Goal: Task Accomplishment & Management: Use online tool/utility

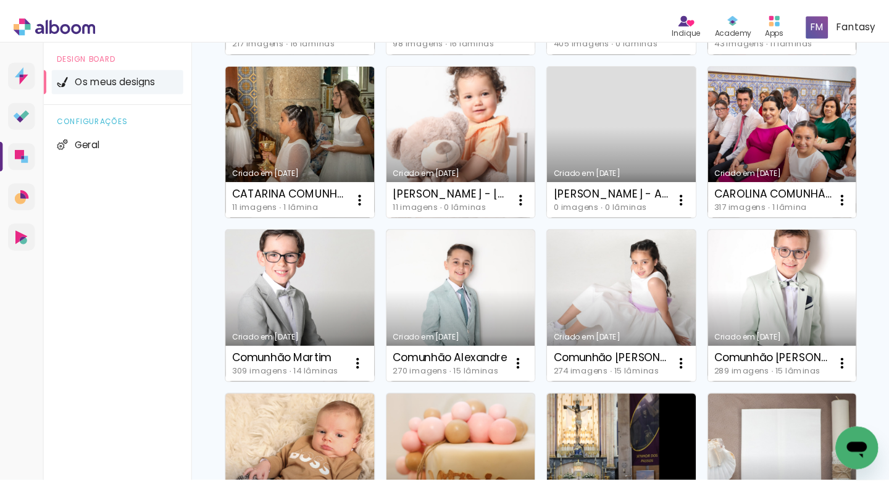
scroll to position [272, 0]
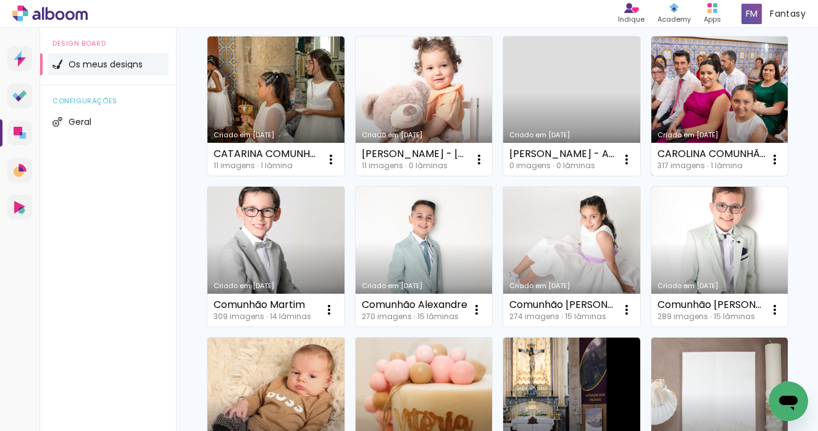
click at [699, 82] on link "Criado em [DATE]" at bounding box center [720, 106] width 137 height 140
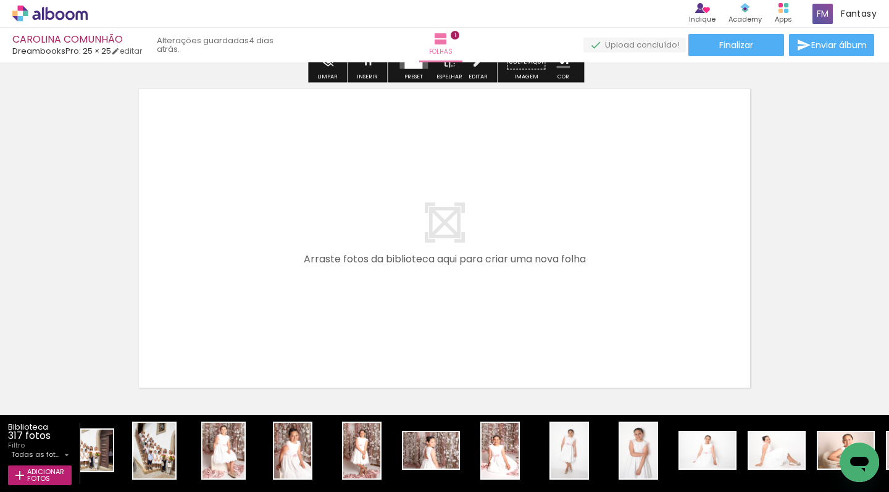
scroll to position [0, 921]
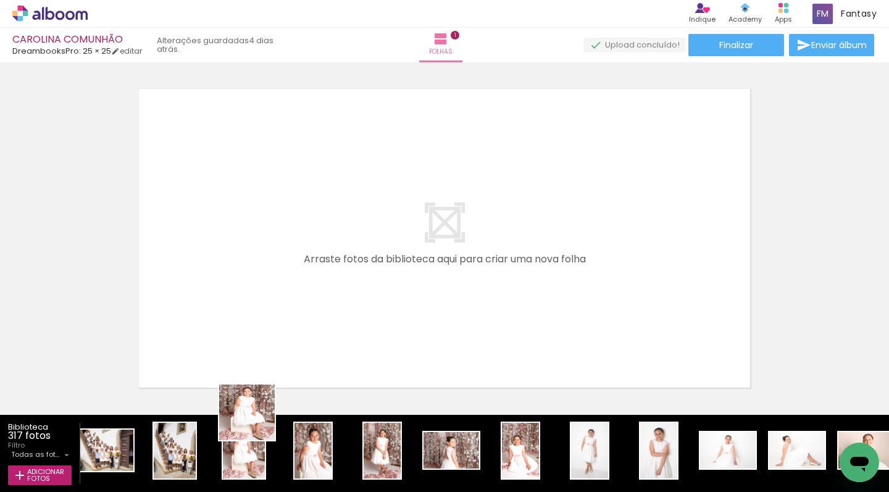
click at [269, 305] on quentale-workspace at bounding box center [444, 246] width 889 height 492
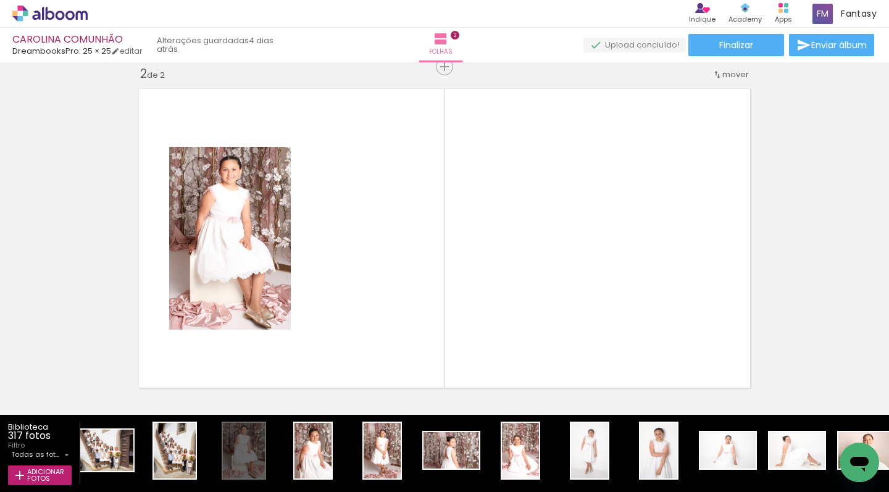
drag, startPoint x: 307, startPoint y: 448, endPoint x: 352, endPoint y: 309, distance: 146.7
click at [338, 282] on quentale-workspace at bounding box center [444, 246] width 889 height 492
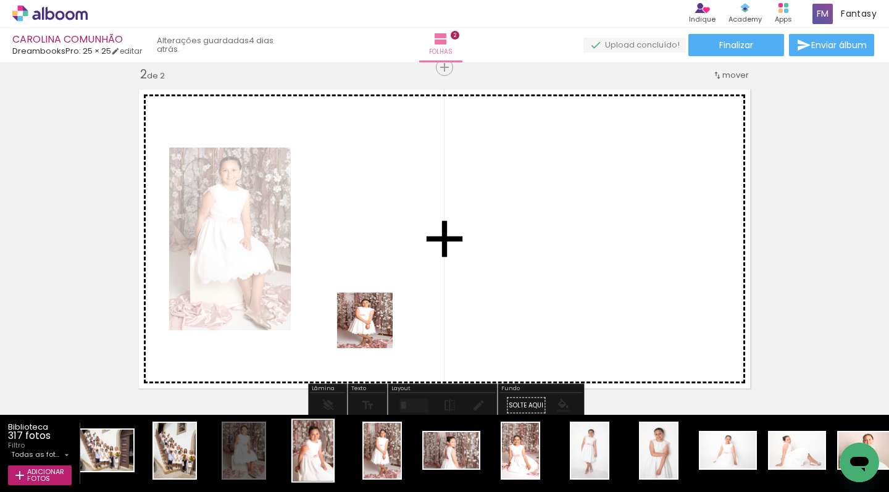
drag, startPoint x: 373, startPoint y: 435, endPoint x: 308, endPoint y: 424, distance: 65.9
click at [369, 290] on quentale-workspace at bounding box center [444, 246] width 889 height 492
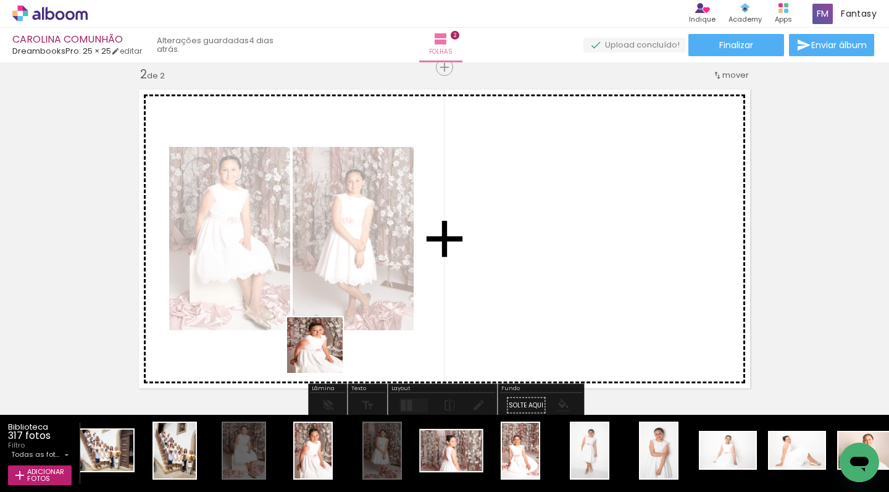
drag, startPoint x: 313, startPoint y: 434, endPoint x: 432, endPoint y: 434, distance: 119.2
click at [324, 344] on quentale-workspace at bounding box center [444, 246] width 889 height 492
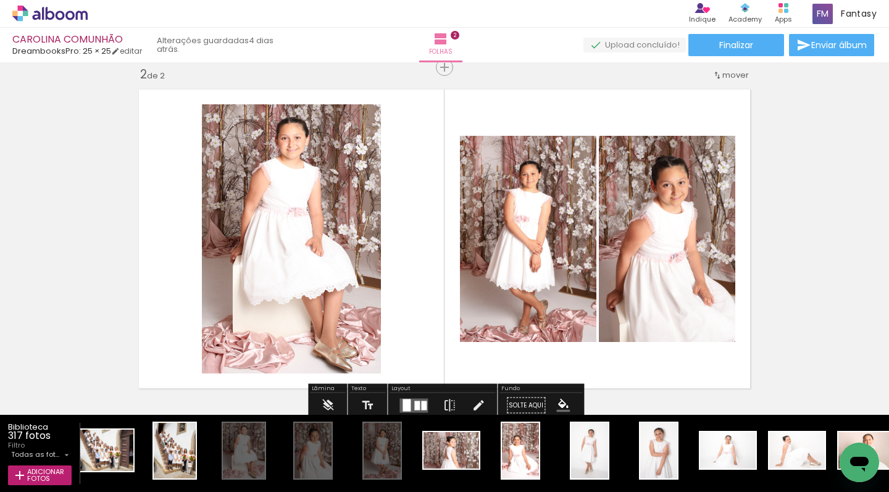
drag, startPoint x: 447, startPoint y: 441, endPoint x: 432, endPoint y: 343, distance: 98.7
click at [432, 343] on quentale-workspace at bounding box center [444, 246] width 889 height 492
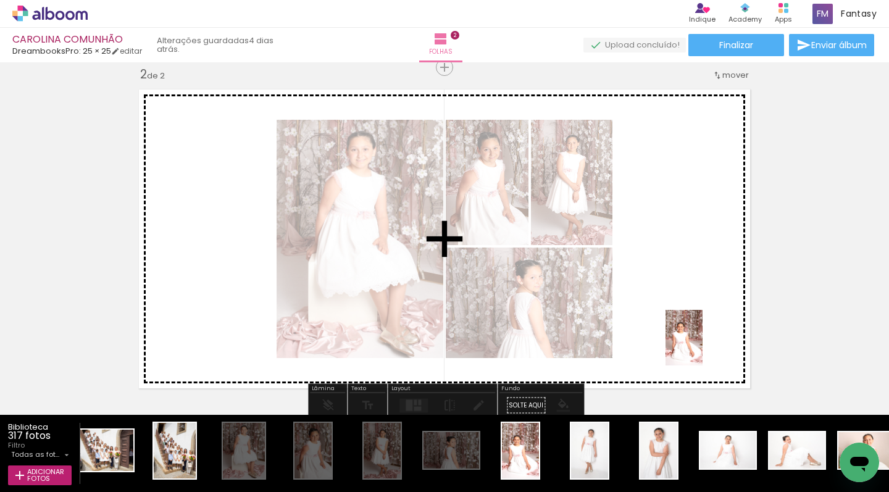
drag, startPoint x: 529, startPoint y: 444, endPoint x: 690, endPoint y: 342, distance: 189.9
click at [696, 344] on quentale-workspace at bounding box center [444, 246] width 889 height 492
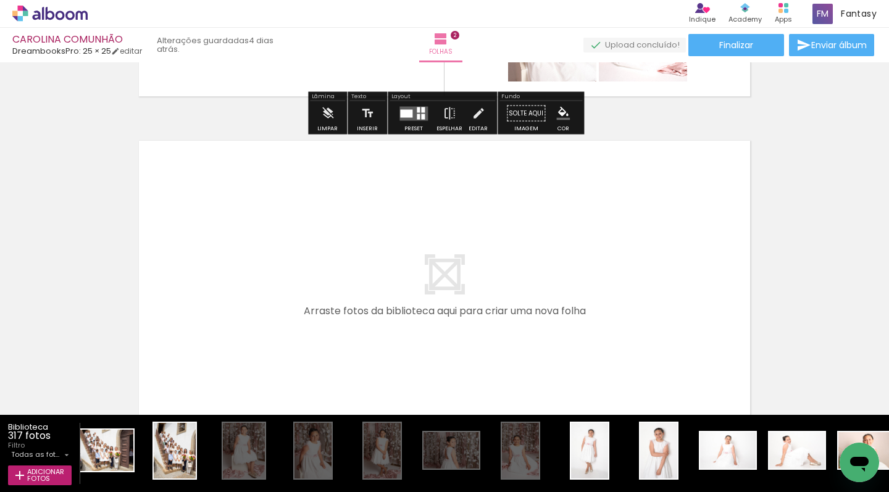
scroll to position [658, 0]
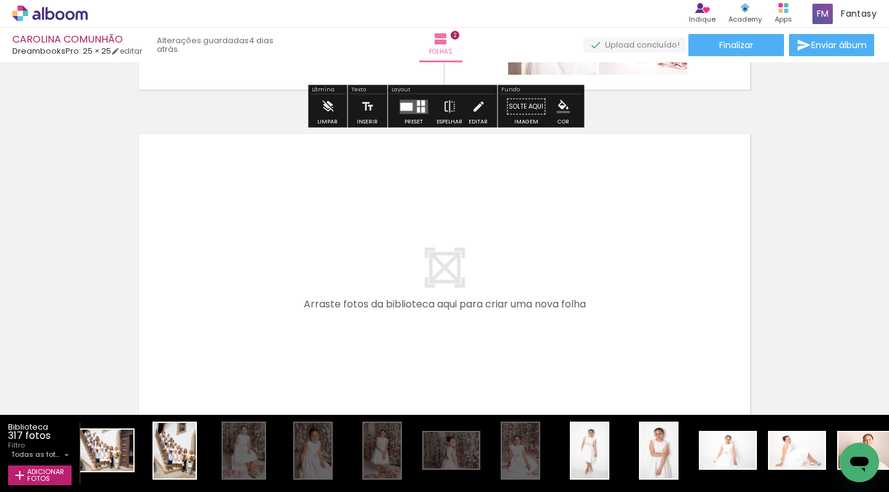
drag, startPoint x: 580, startPoint y: 429, endPoint x: 637, endPoint y: 433, distance: 57.6
click at [536, 325] on quentale-workspace at bounding box center [444, 246] width 889 height 492
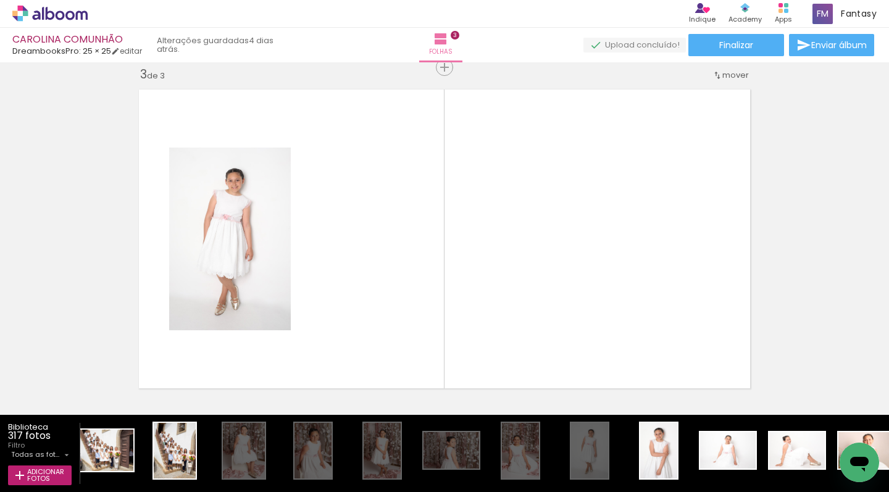
drag, startPoint x: 644, startPoint y: 442, endPoint x: 550, endPoint y: 332, distance: 144.7
click at [550, 332] on quentale-workspace at bounding box center [444, 246] width 889 height 492
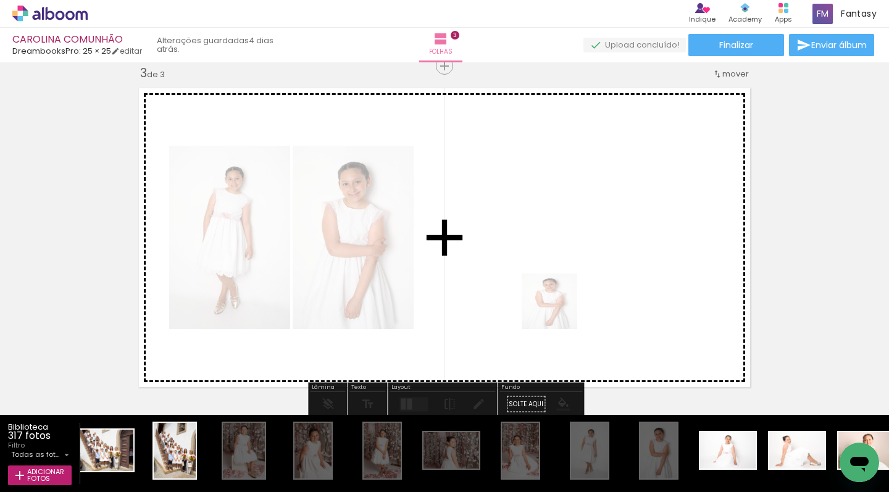
drag, startPoint x: 691, startPoint y: 439, endPoint x: 726, endPoint y: 395, distance: 55.9
click at [559, 310] on quentale-workspace at bounding box center [444, 246] width 889 height 492
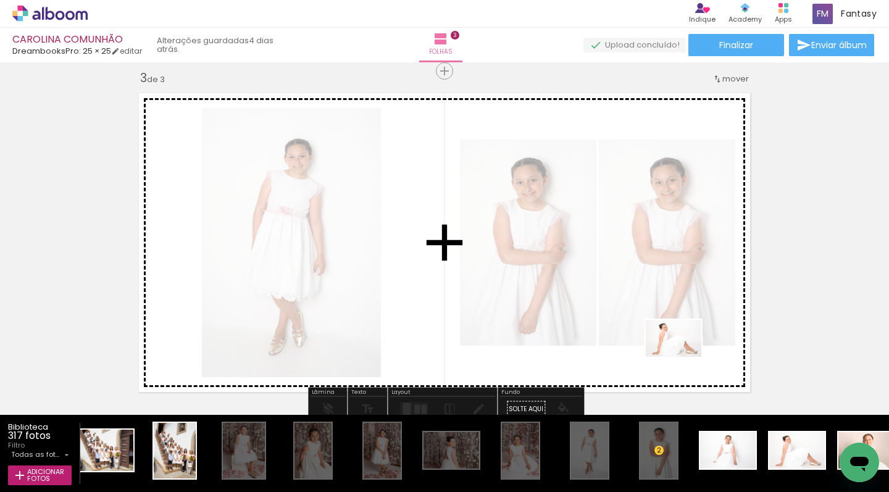
drag, startPoint x: 783, startPoint y: 438, endPoint x: 720, endPoint y: 426, distance: 64.2
click at [683, 357] on quentale-workspace at bounding box center [444, 246] width 889 height 492
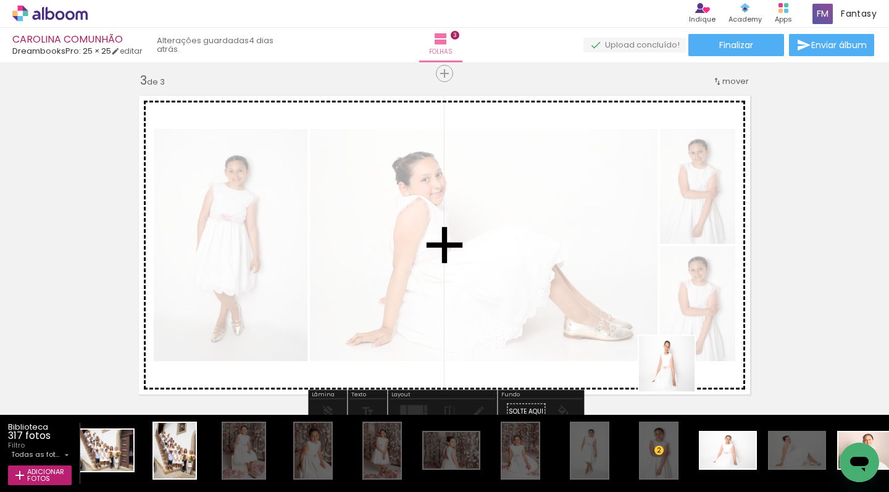
drag, startPoint x: 723, startPoint y: 435, endPoint x: 676, endPoint y: 372, distance: 78.5
click at [676, 372] on quentale-workspace at bounding box center [444, 246] width 889 height 492
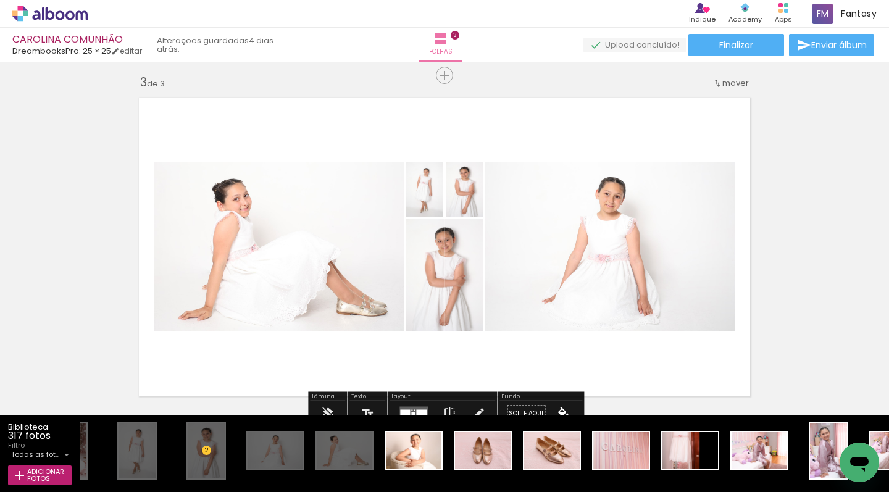
scroll to position [704, 0]
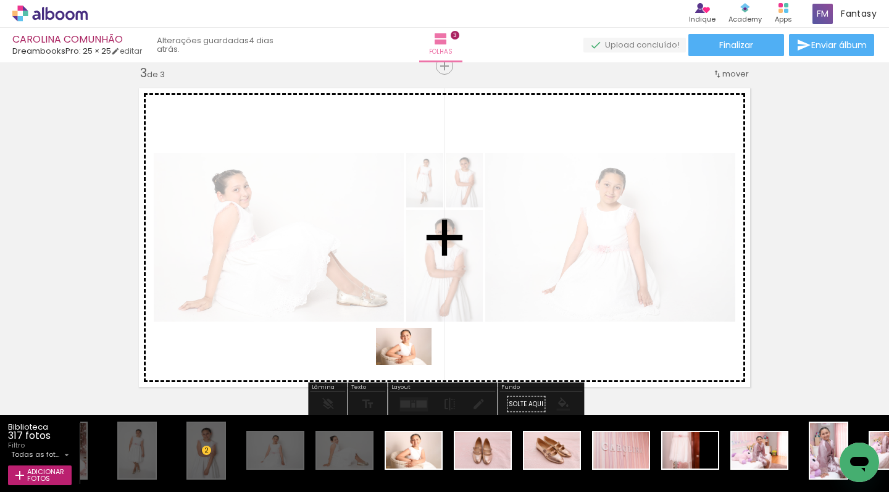
drag, startPoint x: 412, startPoint y: 424, endPoint x: 413, endPoint y: 363, distance: 60.5
click at [413, 363] on quentale-workspace at bounding box center [444, 246] width 889 height 492
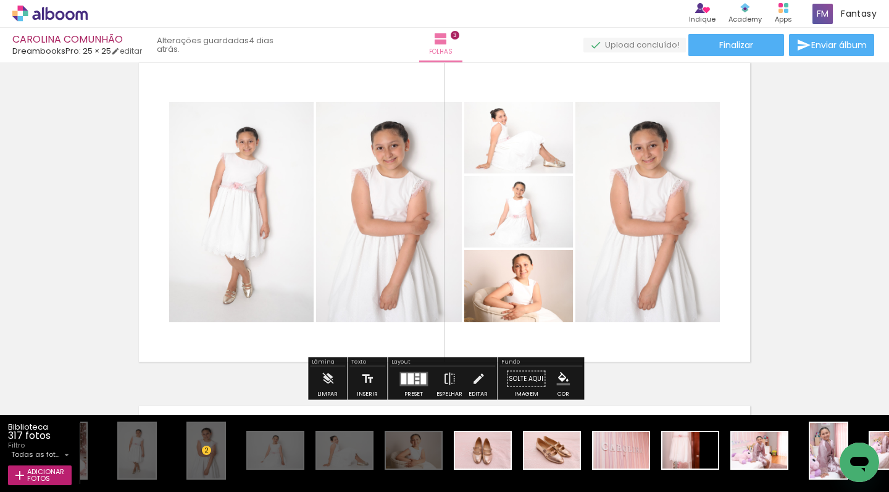
scroll to position [746, 0]
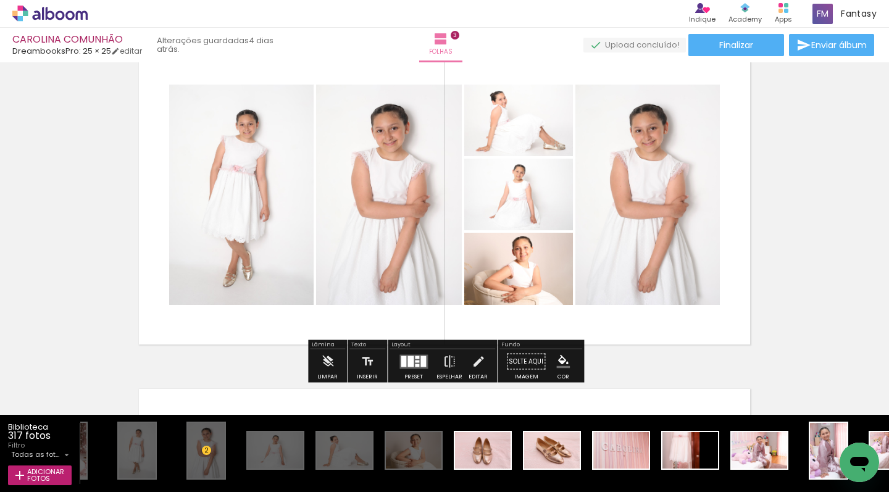
click at [405, 360] on quentale-layouter at bounding box center [414, 362] width 28 height 14
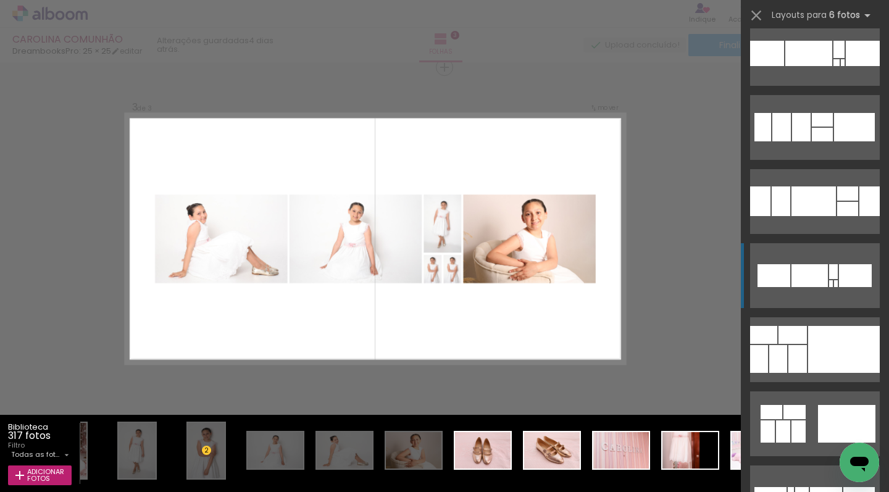
scroll to position [344, 0]
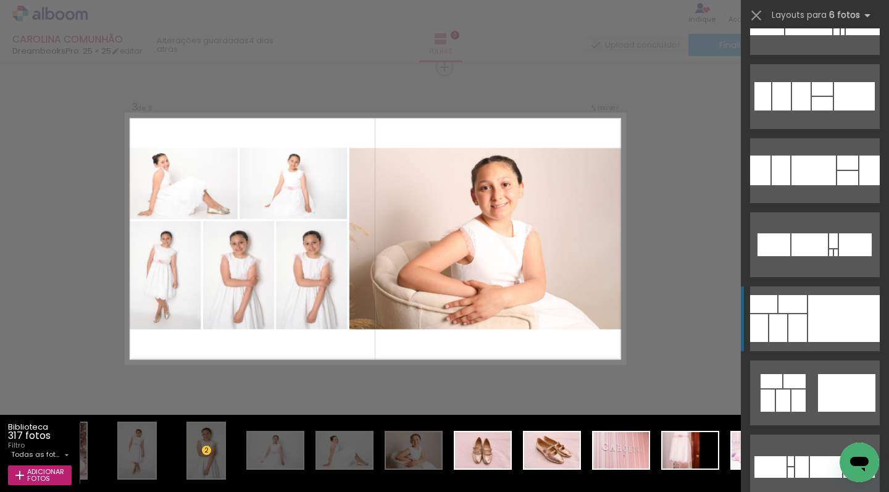
click at [779, 306] on div at bounding box center [793, 304] width 28 height 18
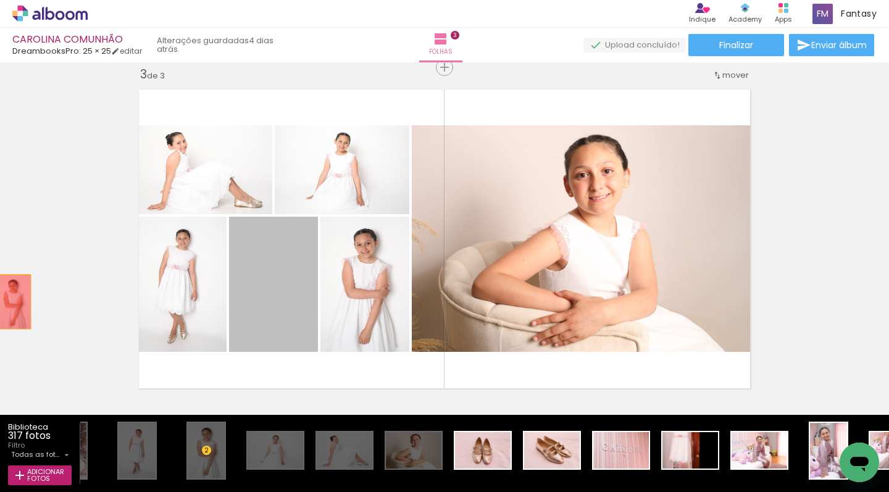
drag, startPoint x: 283, startPoint y: 308, endPoint x: 6, endPoint y: 302, distance: 277.4
click at [6, 302] on div "Inserir folha 1 de 3 Inserir folha 2 de 3 Inserir folha 3 de 3" at bounding box center [444, 51] width 889 height 1374
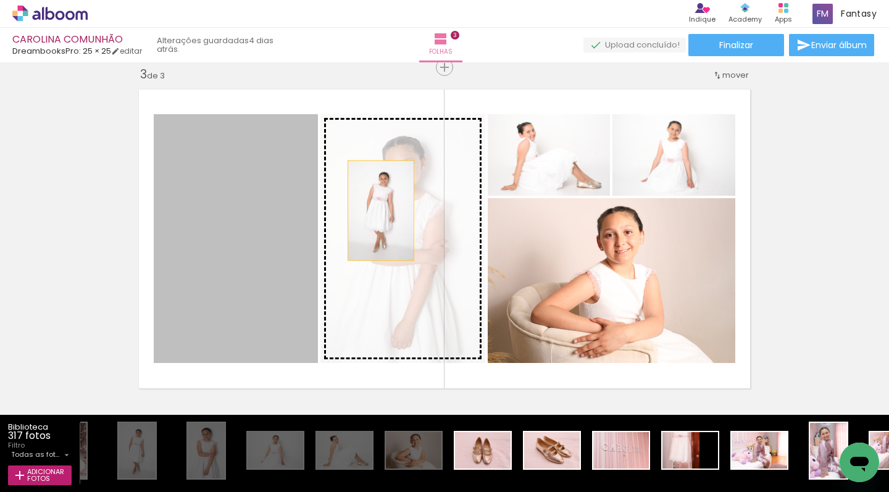
drag, startPoint x: 213, startPoint y: 226, endPoint x: 430, endPoint y: 208, distance: 217.6
click at [0, 0] on slot at bounding box center [0, 0] width 0 height 0
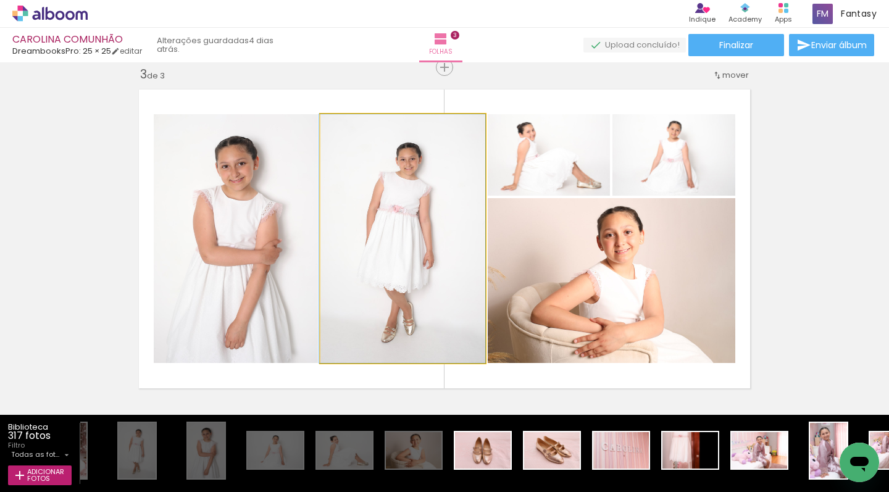
drag, startPoint x: 439, startPoint y: 206, endPoint x: 421, endPoint y: 208, distance: 18.0
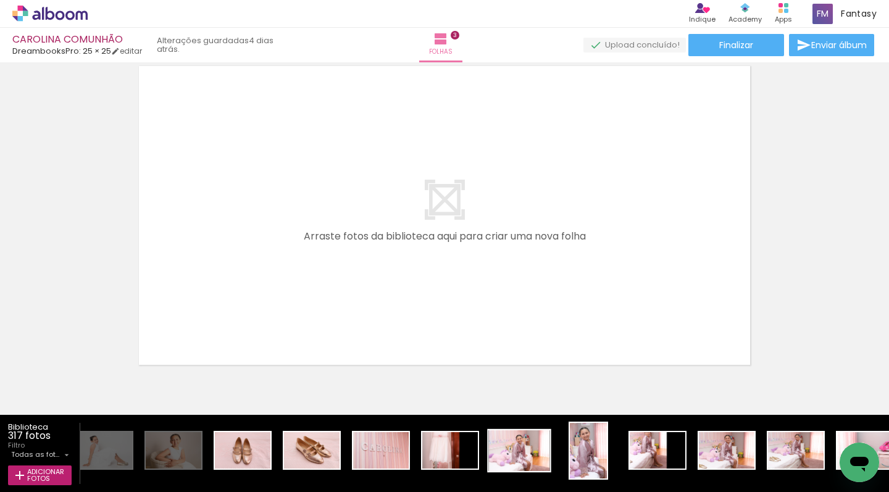
scroll to position [0, 1747]
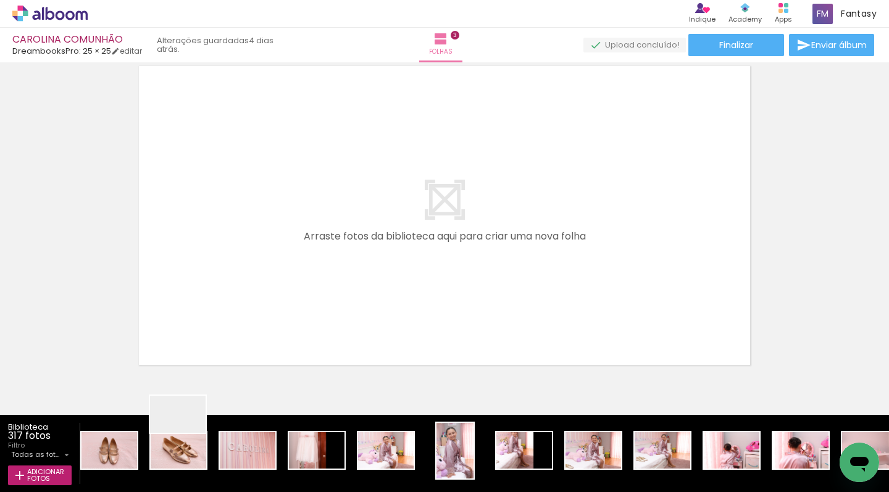
drag, startPoint x: 187, startPoint y: 433, endPoint x: 258, endPoint y: 426, distance: 71.4
click at [224, 326] on quentale-workspace at bounding box center [444, 246] width 889 height 492
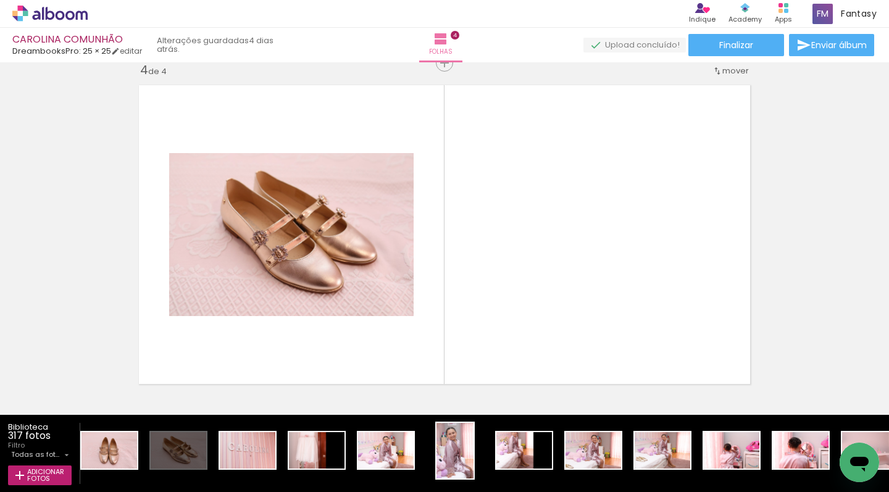
scroll to position [1046, 0]
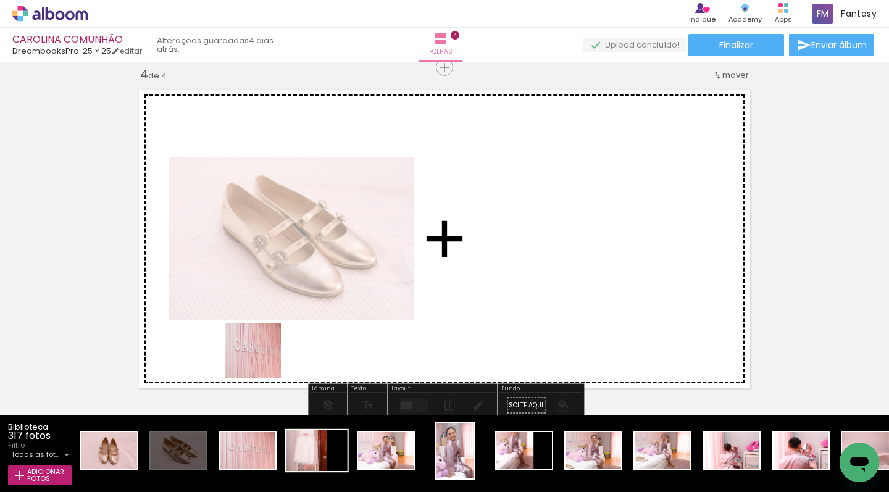
drag, startPoint x: 255, startPoint y: 425, endPoint x: 312, endPoint y: 435, distance: 57.7
click at [263, 358] on quentale-workspace at bounding box center [444, 246] width 889 height 492
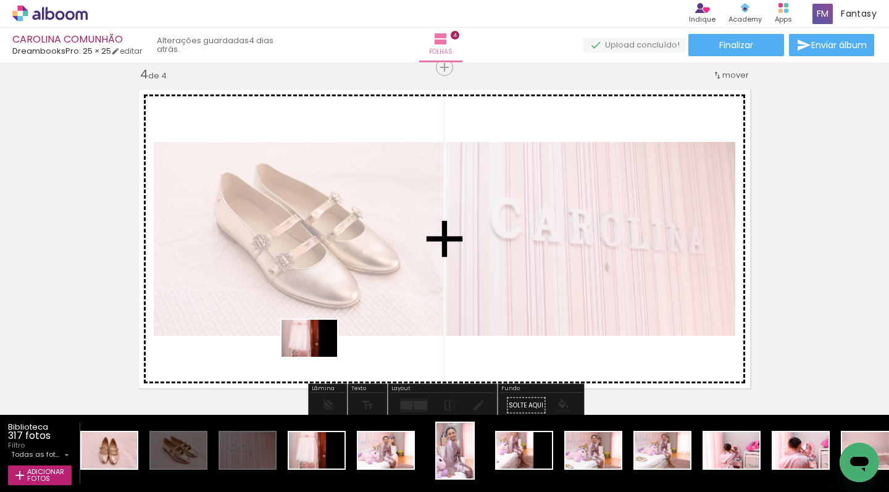
drag, startPoint x: 307, startPoint y: 441, endPoint x: 319, endPoint y: 357, distance: 84.8
click at [319, 357] on quentale-workspace at bounding box center [444, 246] width 889 height 492
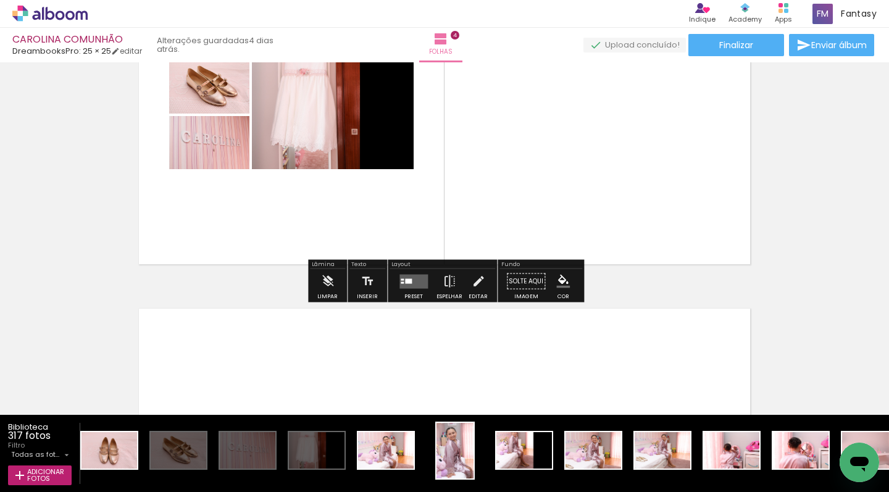
scroll to position [1200, 0]
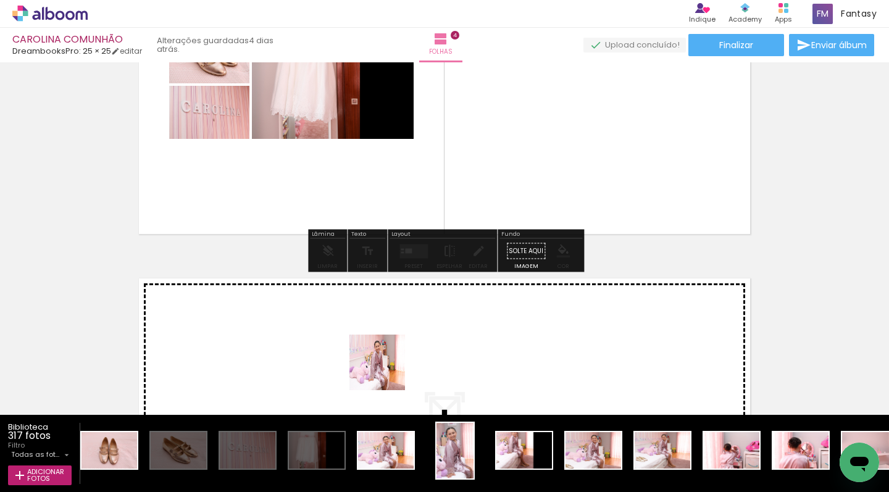
drag, startPoint x: 390, startPoint y: 445, endPoint x: 387, endPoint y: 372, distance: 73.0
click at [387, 372] on quentale-workspace at bounding box center [444, 246] width 889 height 492
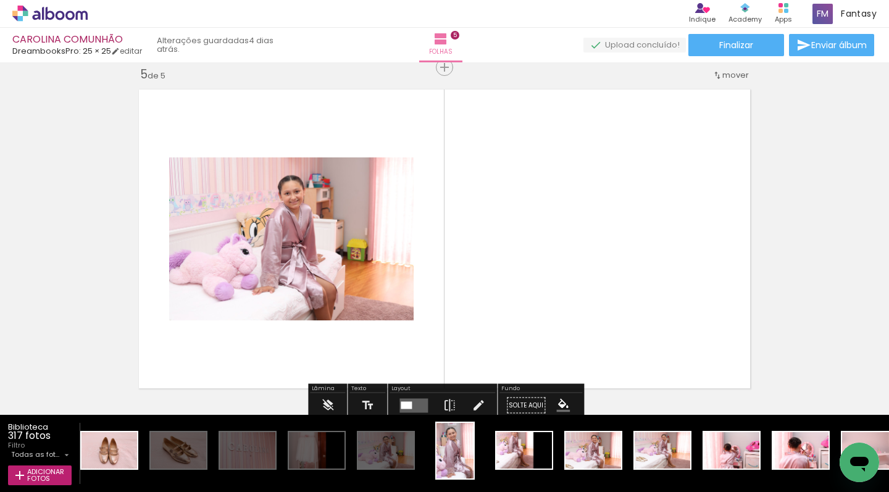
scroll to position [1406, 0]
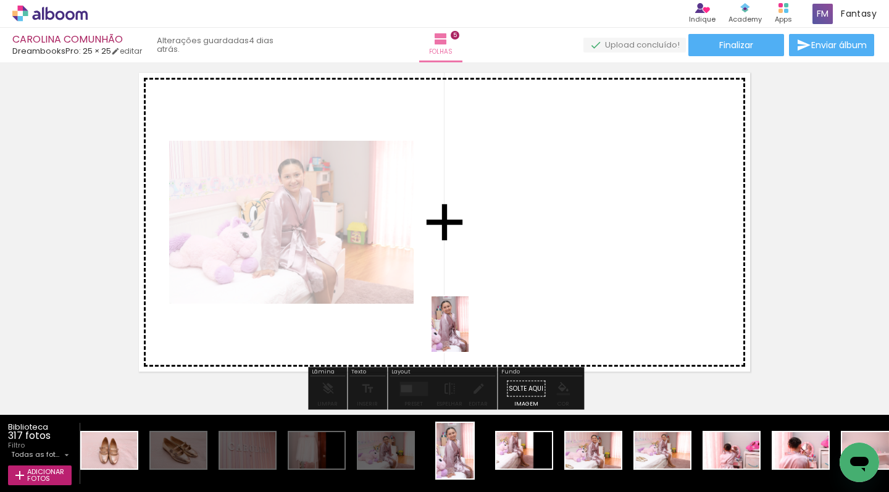
drag, startPoint x: 458, startPoint y: 437, endPoint x: 469, endPoint y: 334, distance: 103.8
click at [469, 334] on quentale-workspace at bounding box center [444, 246] width 889 height 492
